Goal: Book appointment/travel/reservation

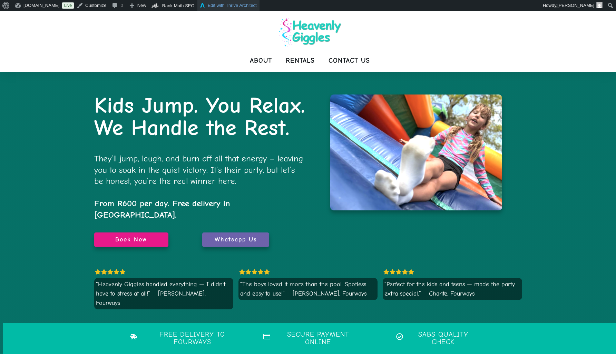
click at [233, 7] on link "Edit with Thrive Architect" at bounding box center [228, 5] width 62 height 11
click at [217, 236] on span "Whatsapp Us" at bounding box center [236, 240] width 66 height 8
click at [151, 236] on span "Book Now" at bounding box center [131, 240] width 74 height 8
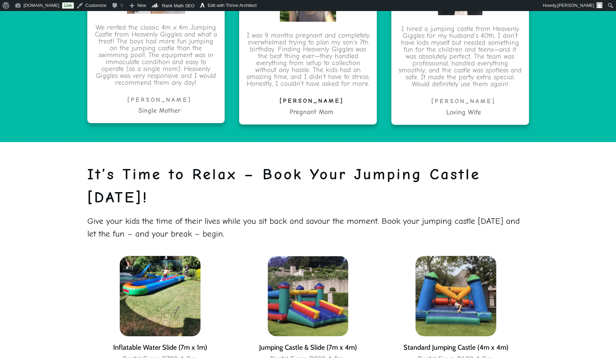
scroll to position [1550, 0]
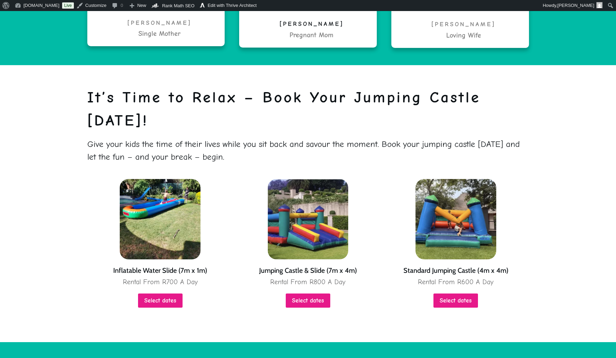
click at [153, 294] on link "Select dates" at bounding box center [160, 301] width 45 height 14
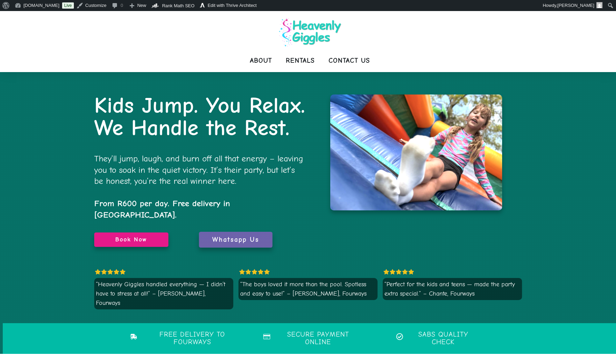
click at [253, 236] on span "Whatsapp Us" at bounding box center [236, 240] width 66 height 8
